Goal: Find specific page/section: Find specific page/section

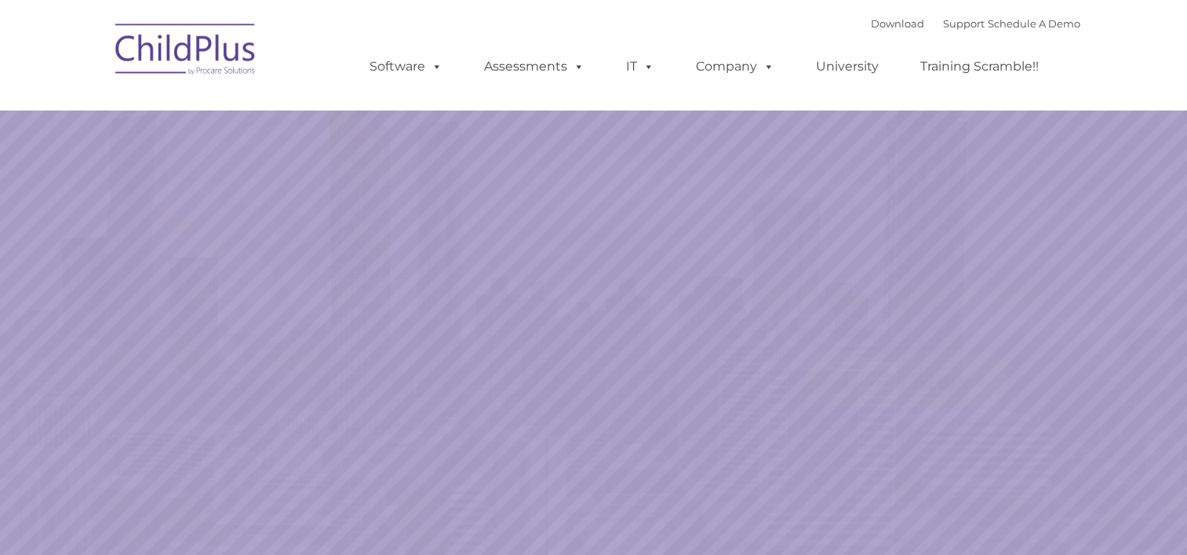
select select "MEDIUM"
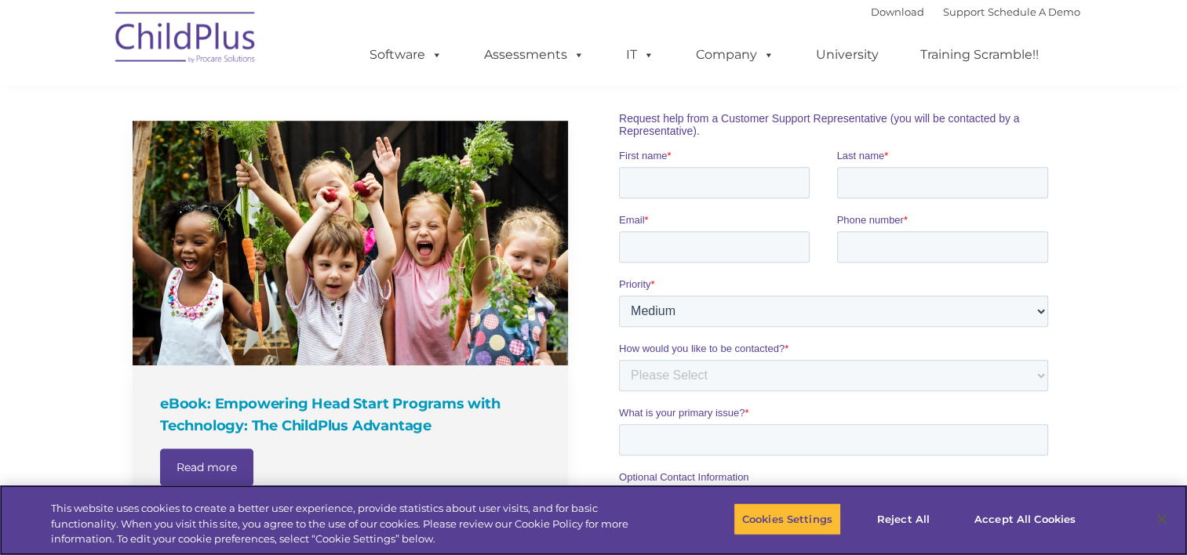
scroll to position [1004, 0]
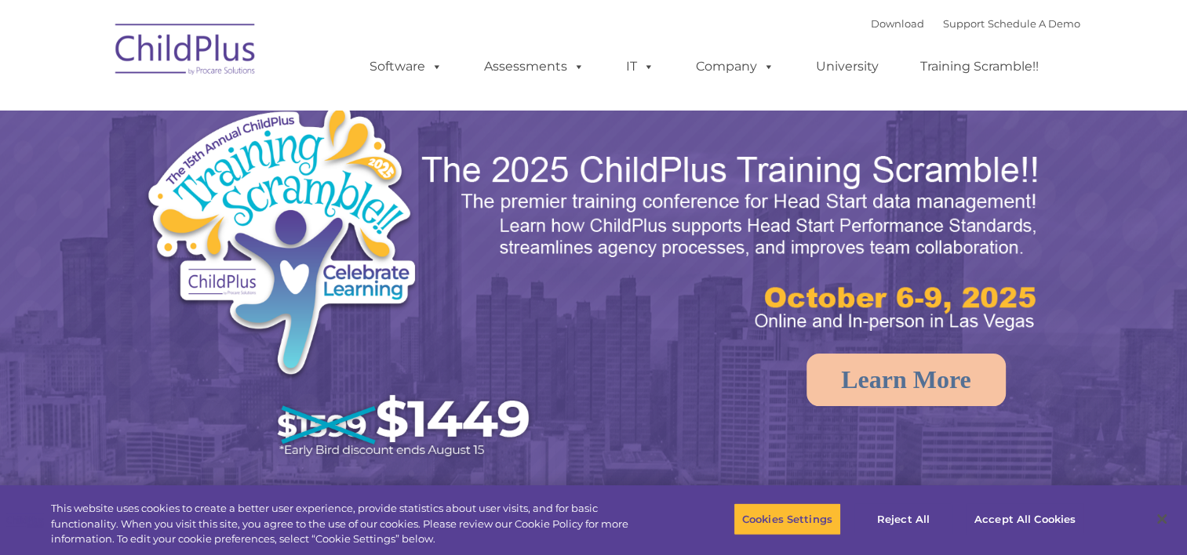
select select "MEDIUM"
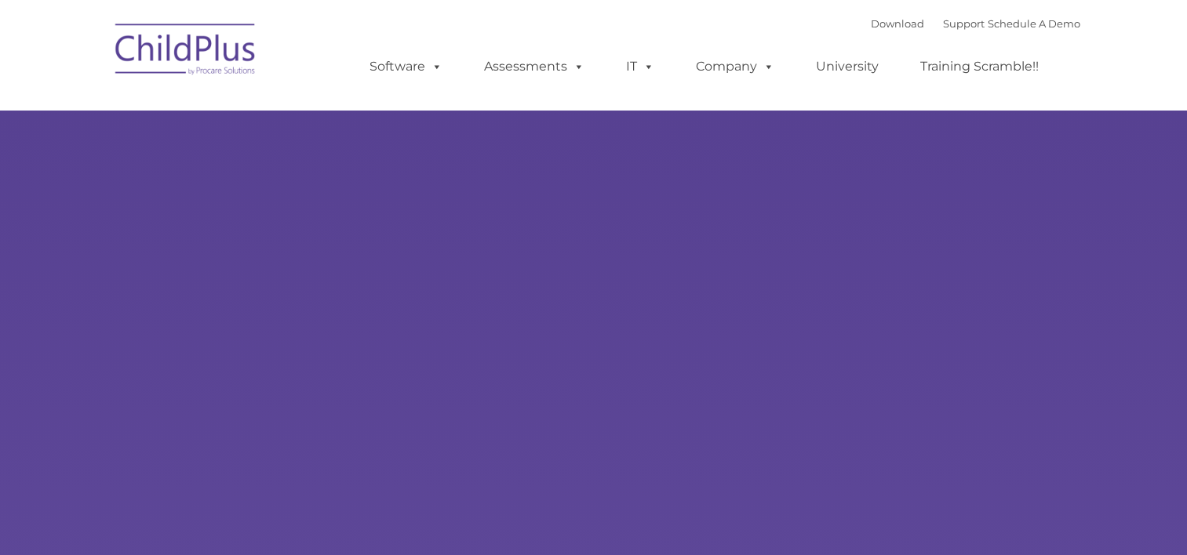
select select "MEDIUM"
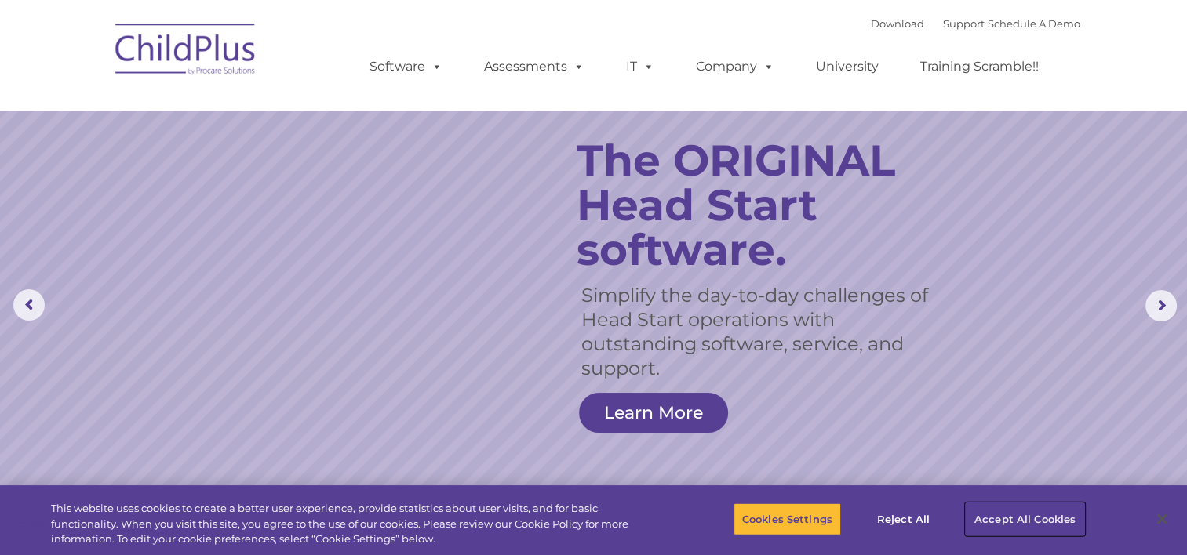
click at [1045, 525] on button "Accept All Cookies" at bounding box center [1025, 519] width 118 height 33
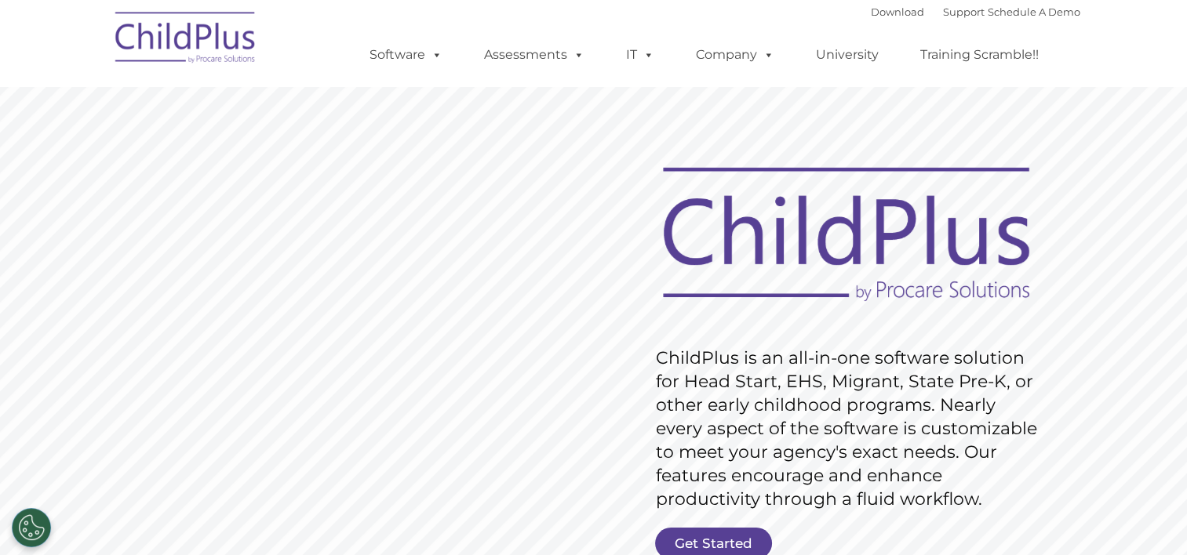
scroll to position [107, 0]
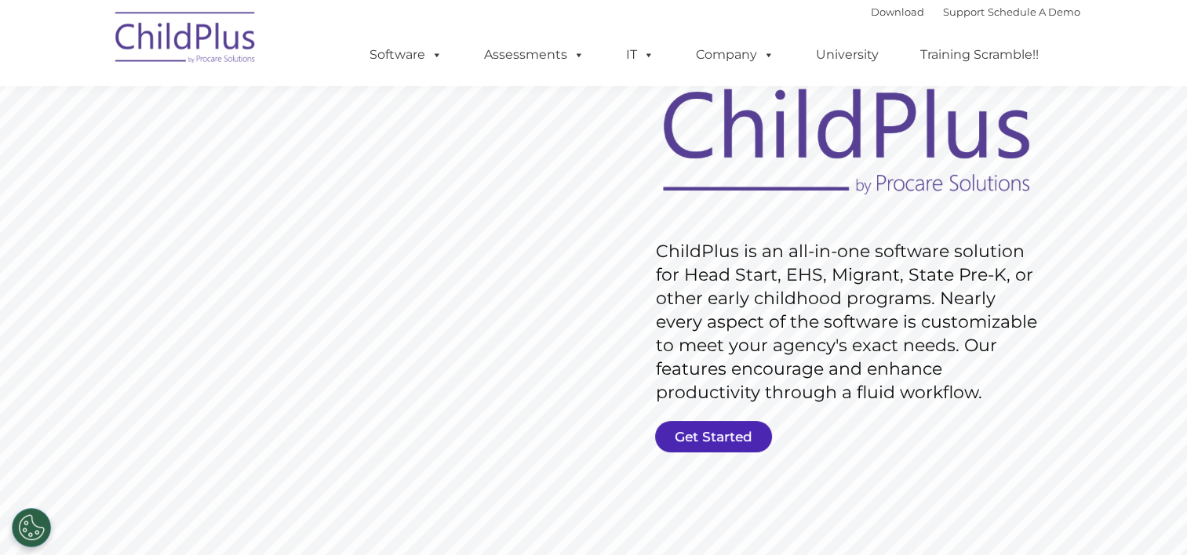
click at [712, 439] on link "Get Started" at bounding box center [713, 436] width 117 height 31
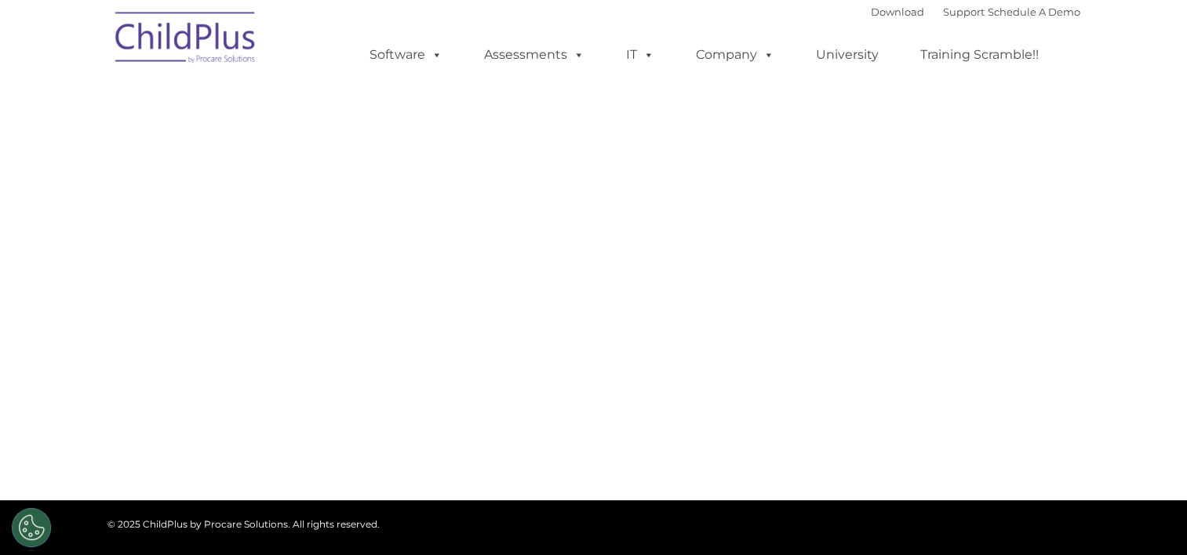
select select "MEDIUM"
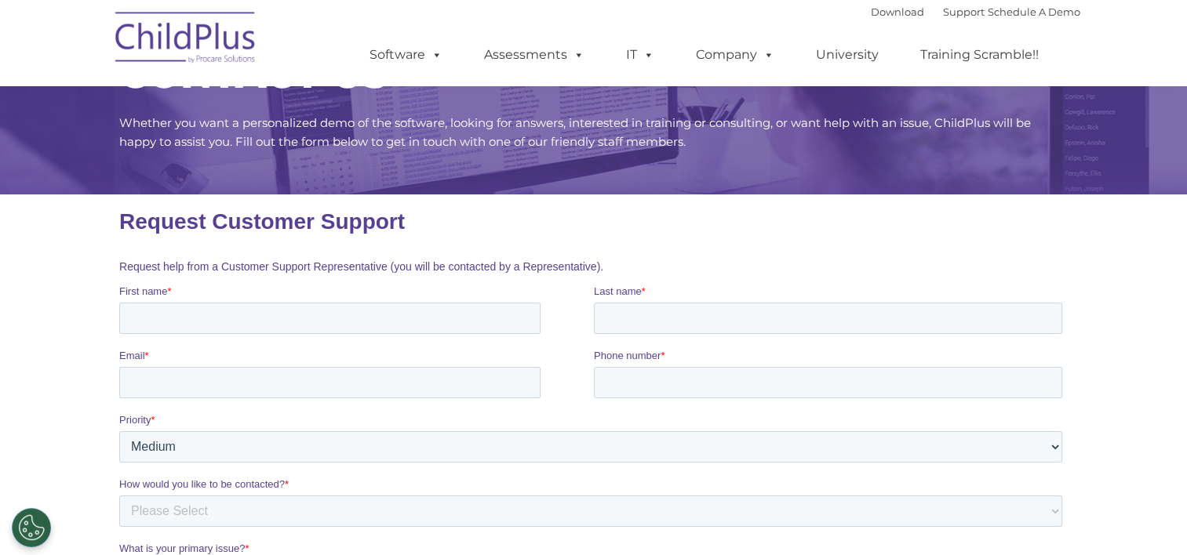
scroll to position [58, 0]
